Goal: Communication & Community: Answer question/provide support

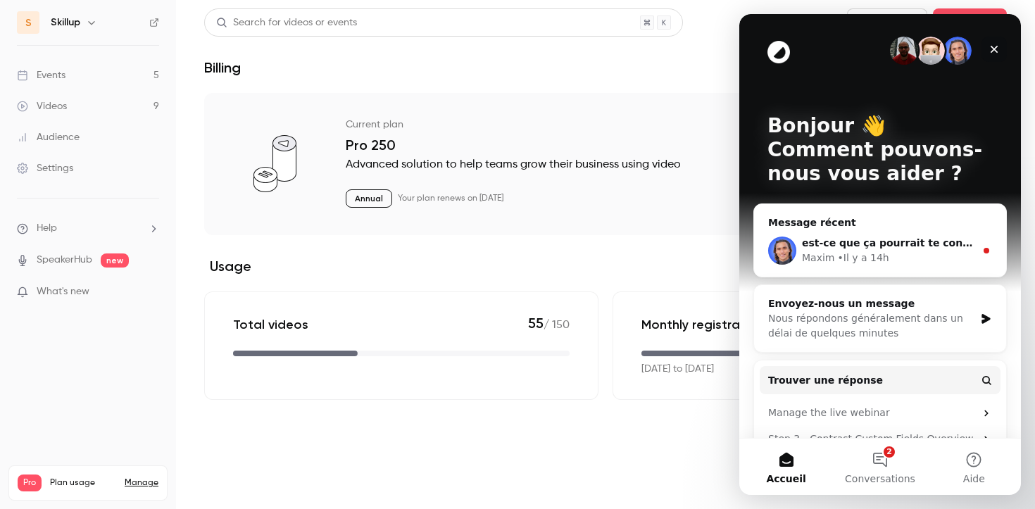
click at [994, 46] on icon "Fermer" at bounding box center [993, 49] width 11 height 11
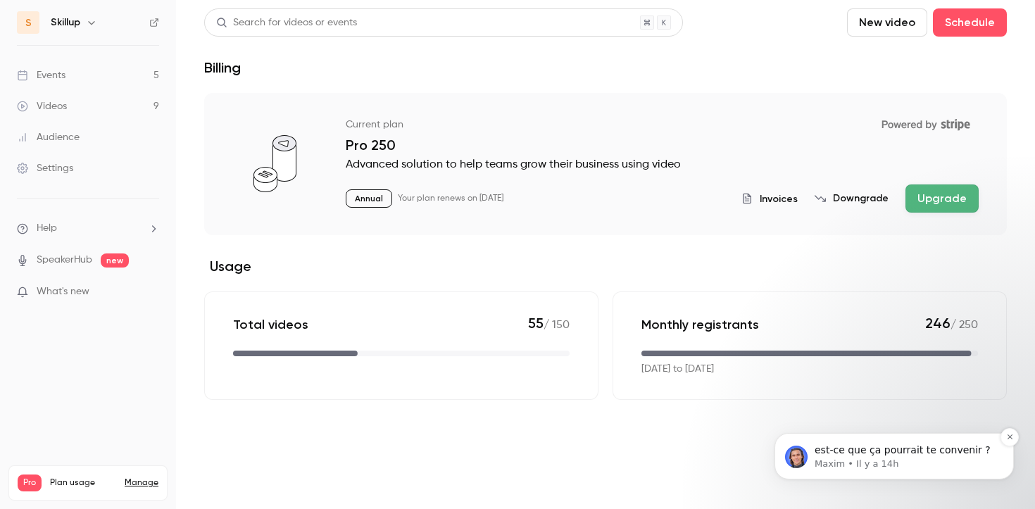
click at [873, 455] on p "est-ce que ça pourrait te convenir ?" at bounding box center [905, 450] width 182 height 14
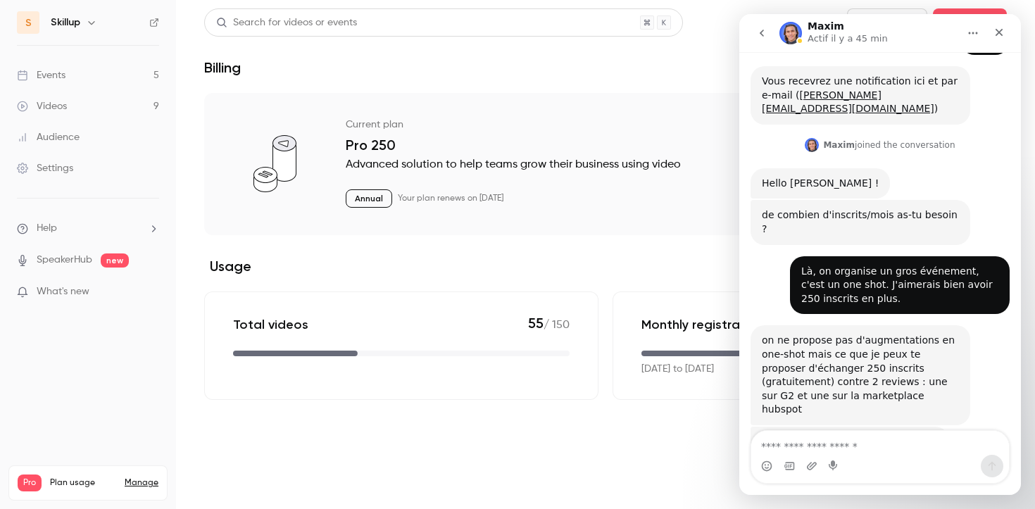
scroll to position [132, 0]
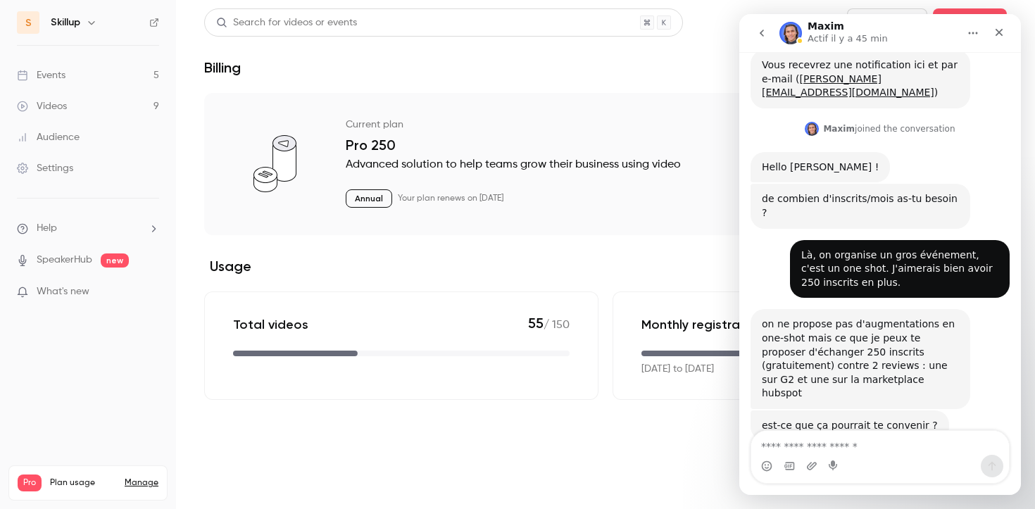
click at [835, 450] on textarea "Envoyer un message..." at bounding box center [880, 443] width 258 height 24
type textarea "******"
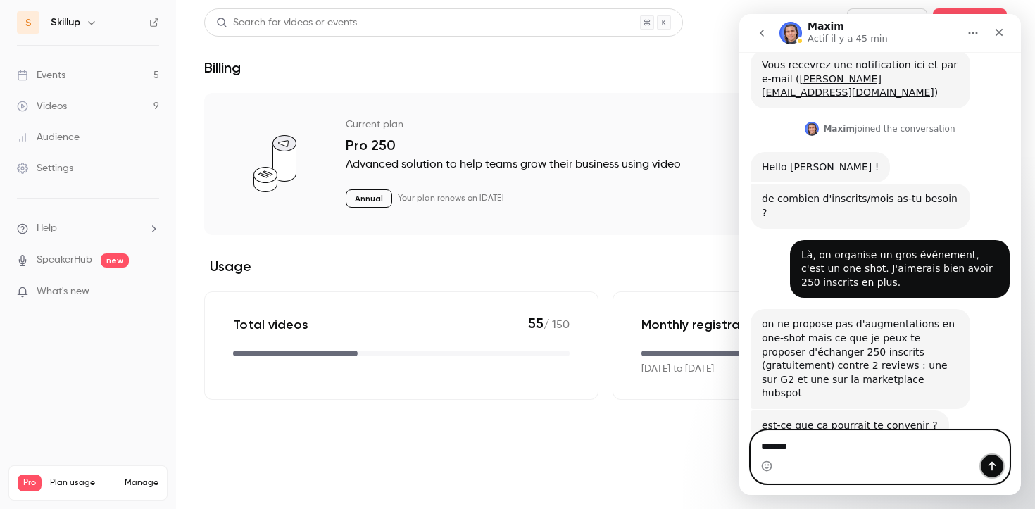
click at [989, 467] on icon "Envoyer un message…" at bounding box center [991, 465] width 11 height 11
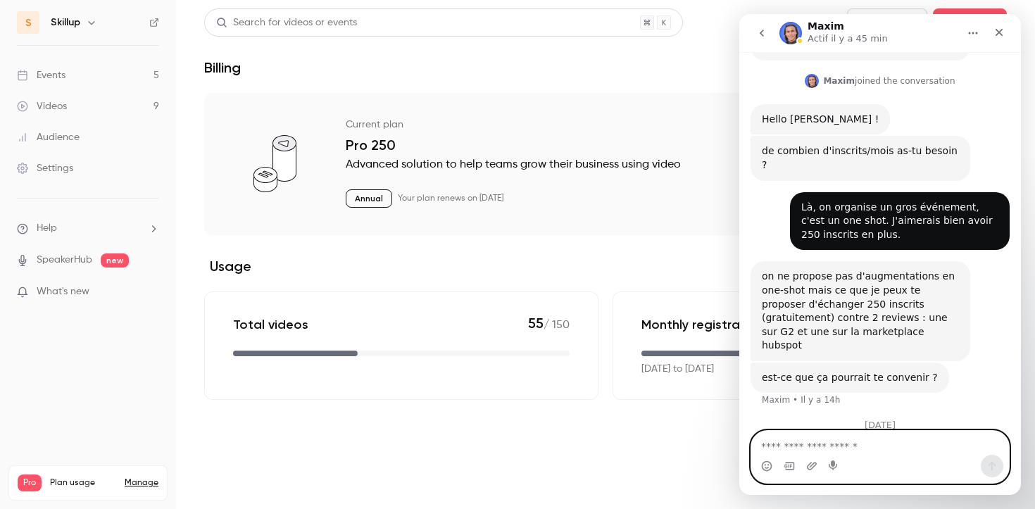
scroll to position [213, 0]
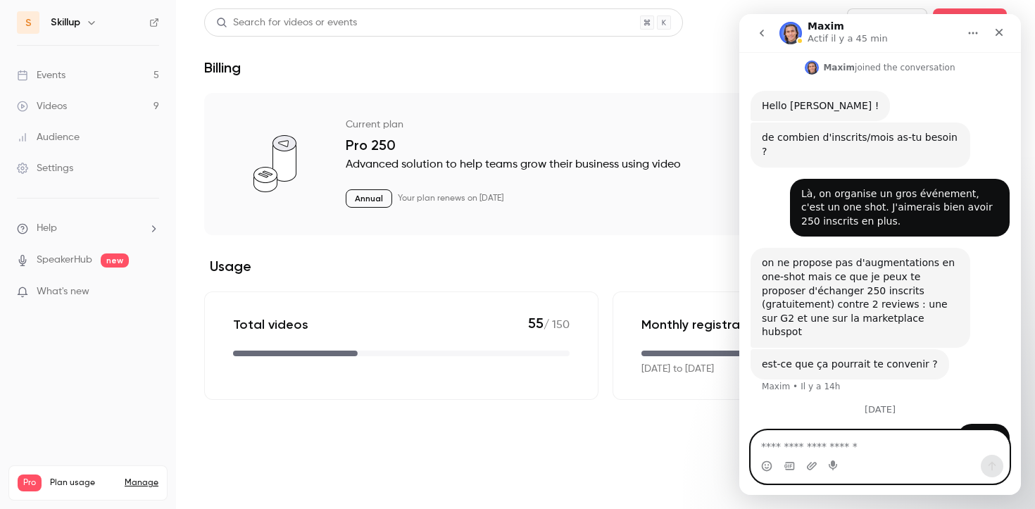
click at [833, 443] on textarea "Envoyer un message..." at bounding box center [880, 443] width 258 height 24
click at [894, 445] on textarea "Envoyer un message..." at bounding box center [880, 443] width 258 height 24
type textarea "**********"
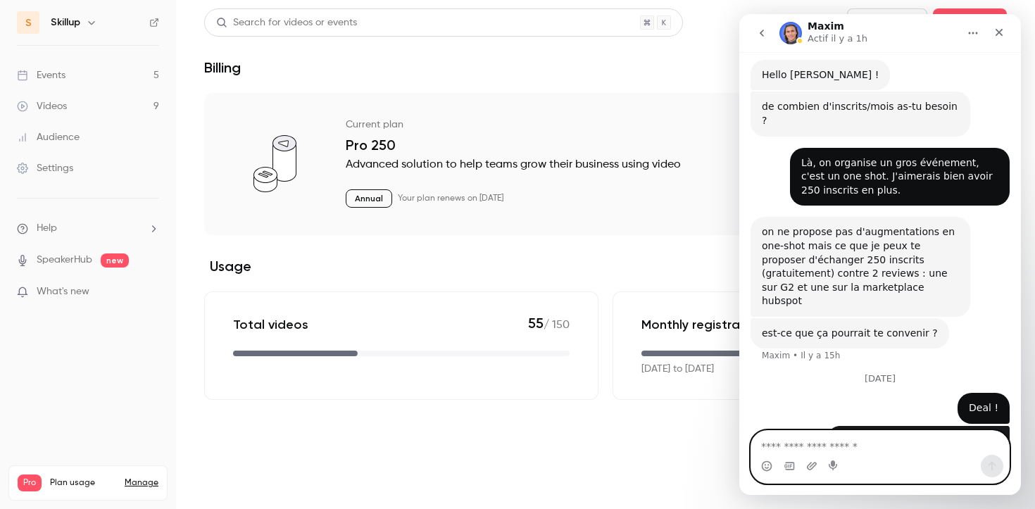
scroll to position [245, 0]
